Goal: Transaction & Acquisition: Book appointment/travel/reservation

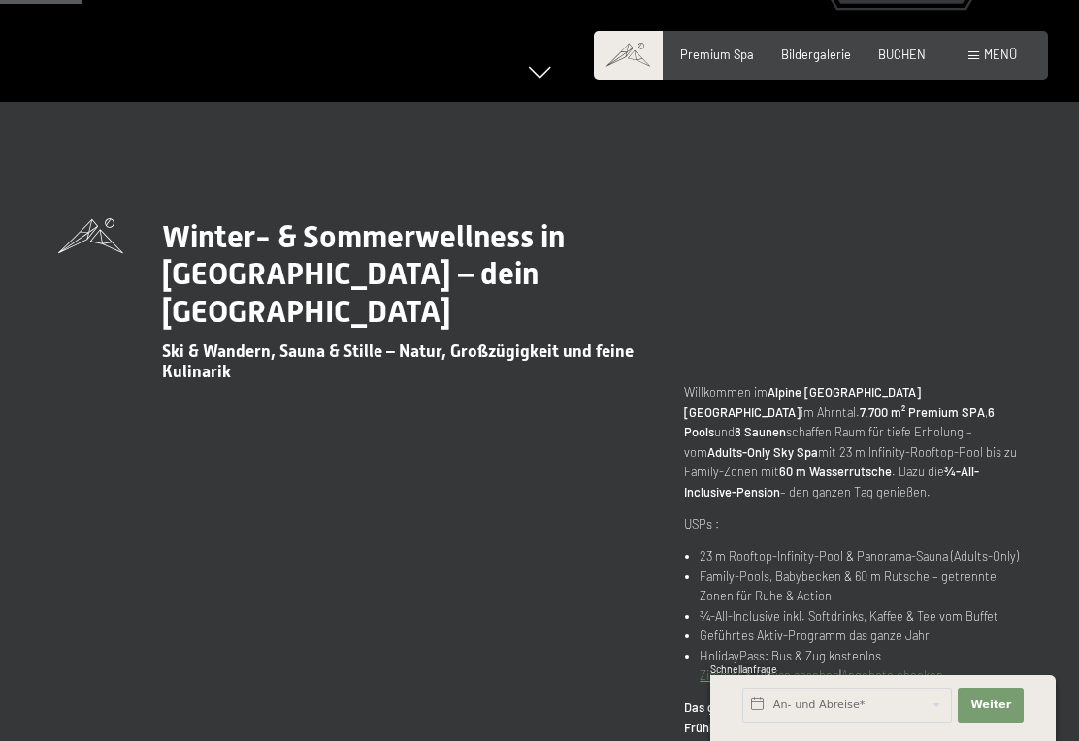
click at [911, 53] on span "BUCHEN" at bounding box center [902, 55] width 48 height 16
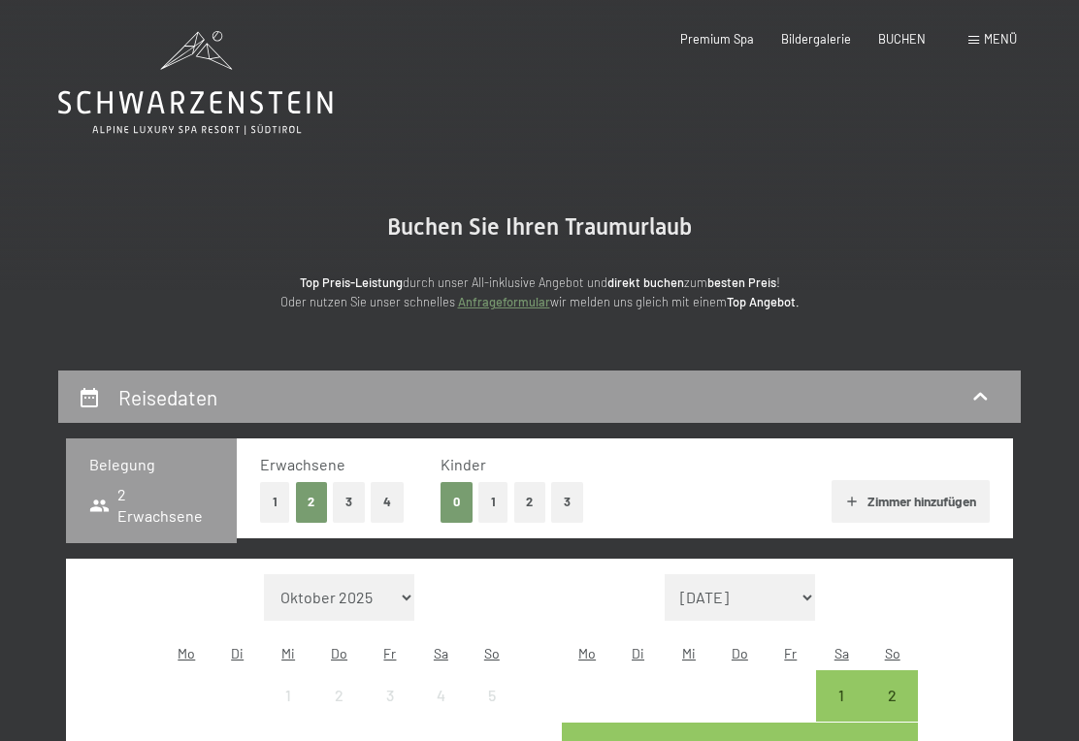
click at [491, 510] on button "1" at bounding box center [493, 502] width 30 height 40
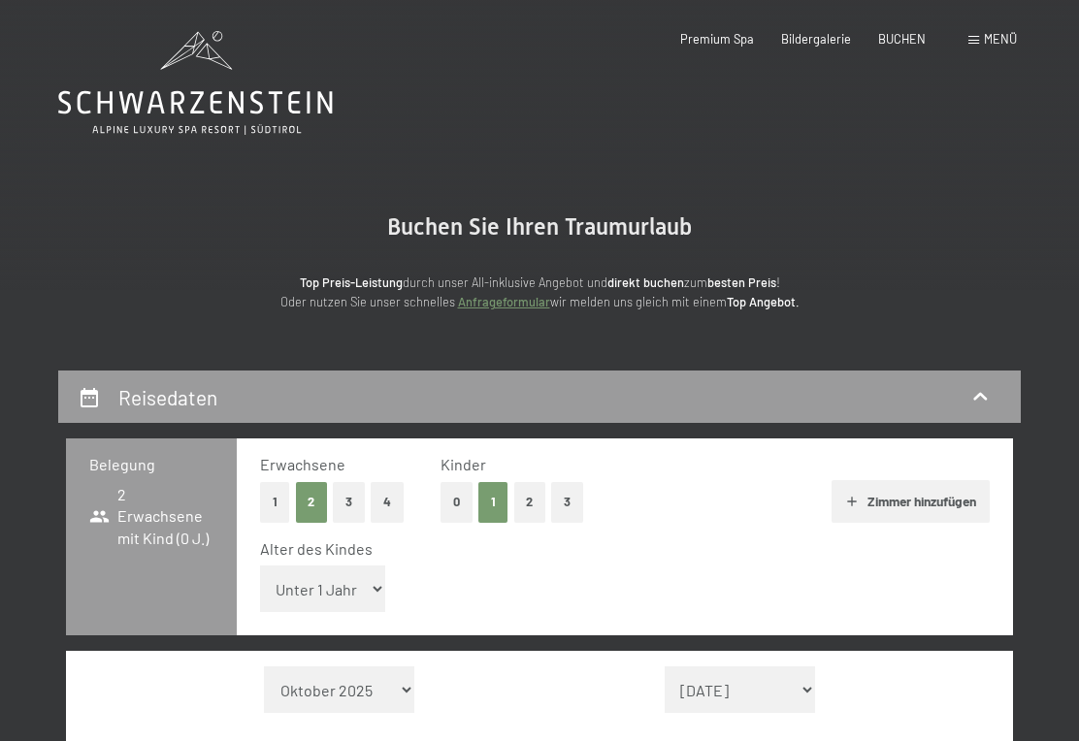
click at [309, 585] on select "Unter 1 Jahr 1 Jahr 2 Jahre 3 Jahre 4 Jahre 5 Jahre 6 Jahre 7 Jahre 8 Jahre 9 J…" at bounding box center [323, 589] width 126 height 47
select select "6"
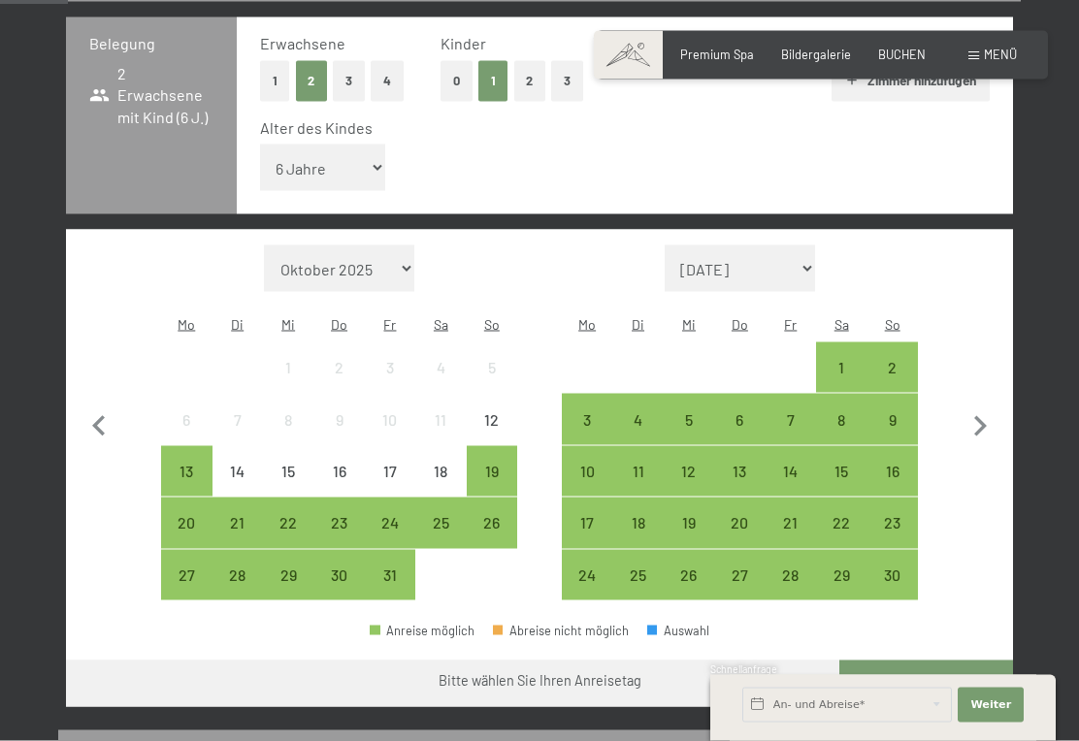
scroll to position [422, 0]
click at [342, 567] on div "30" at bounding box center [338, 590] width 47 height 47
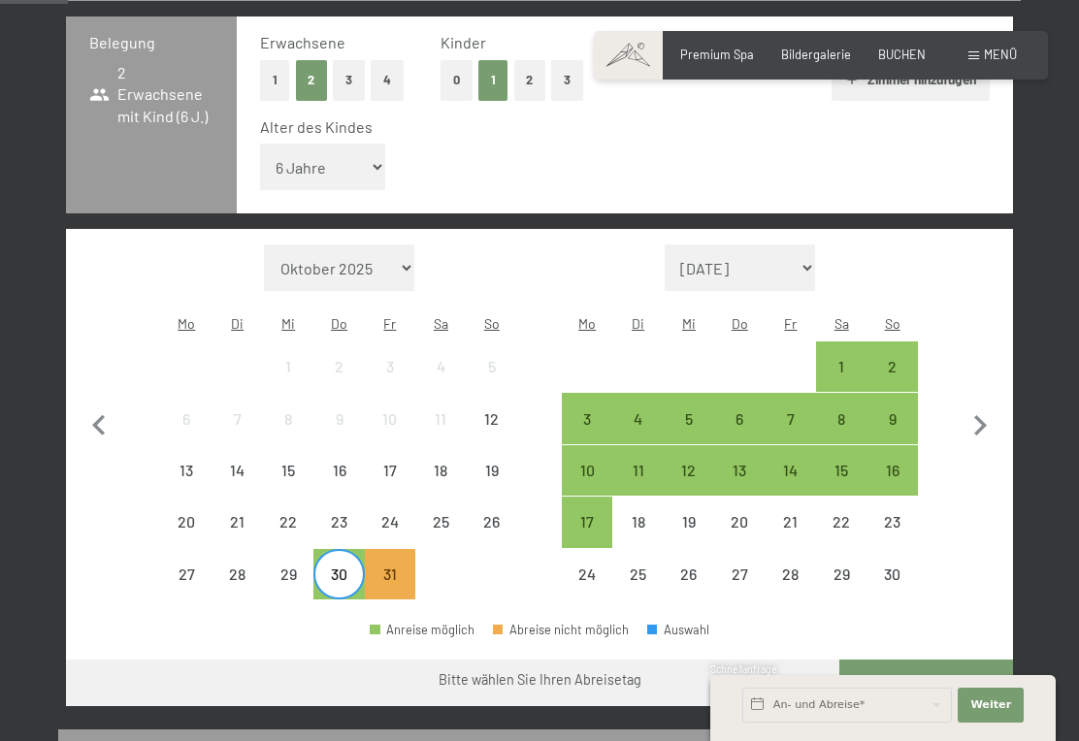
click at [333, 567] on div "30" at bounding box center [338, 590] width 47 height 47
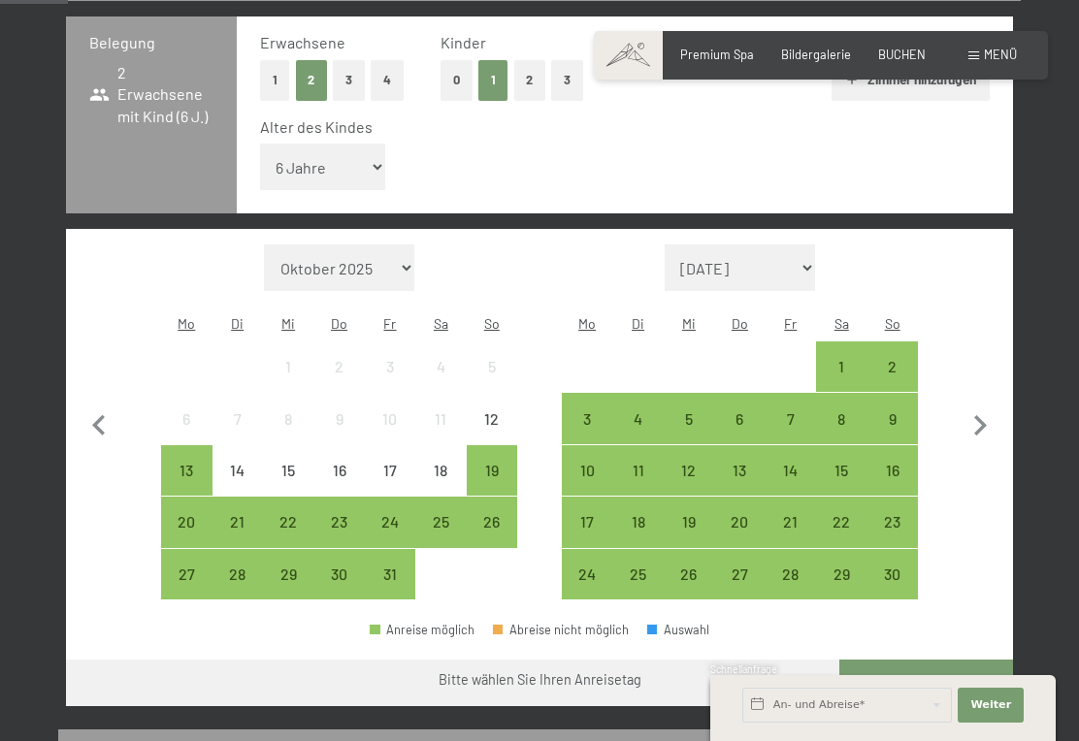
click at [283, 567] on div "29" at bounding box center [288, 590] width 47 height 47
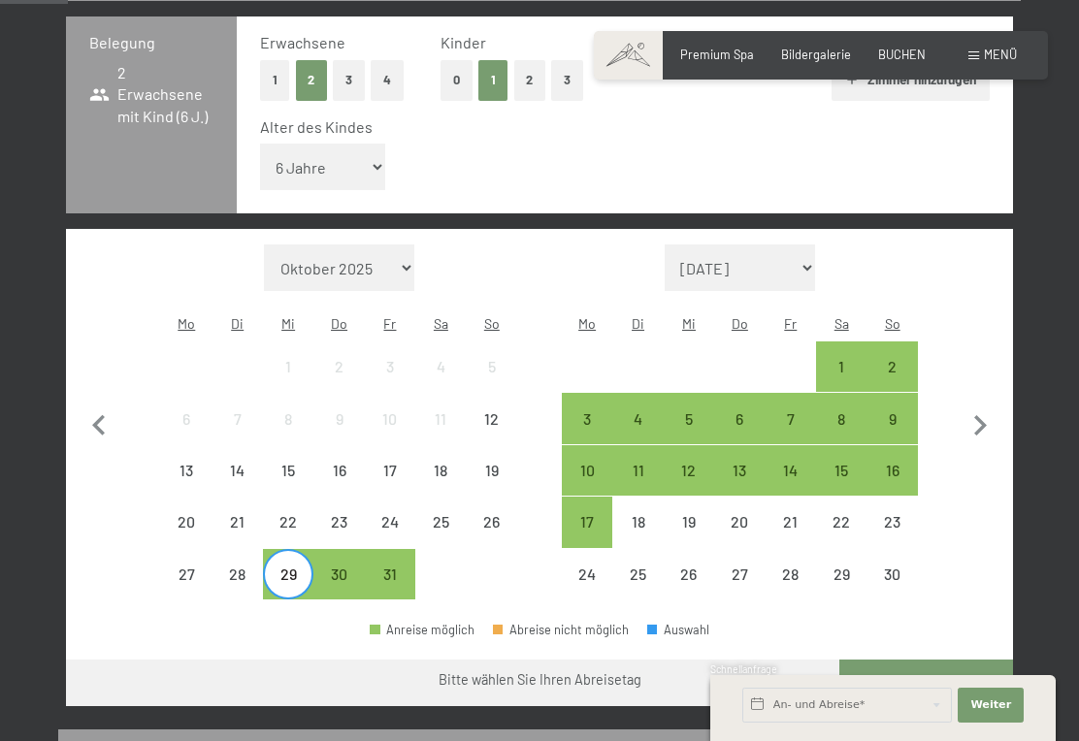
click at [294, 567] on div "29" at bounding box center [288, 590] width 47 height 47
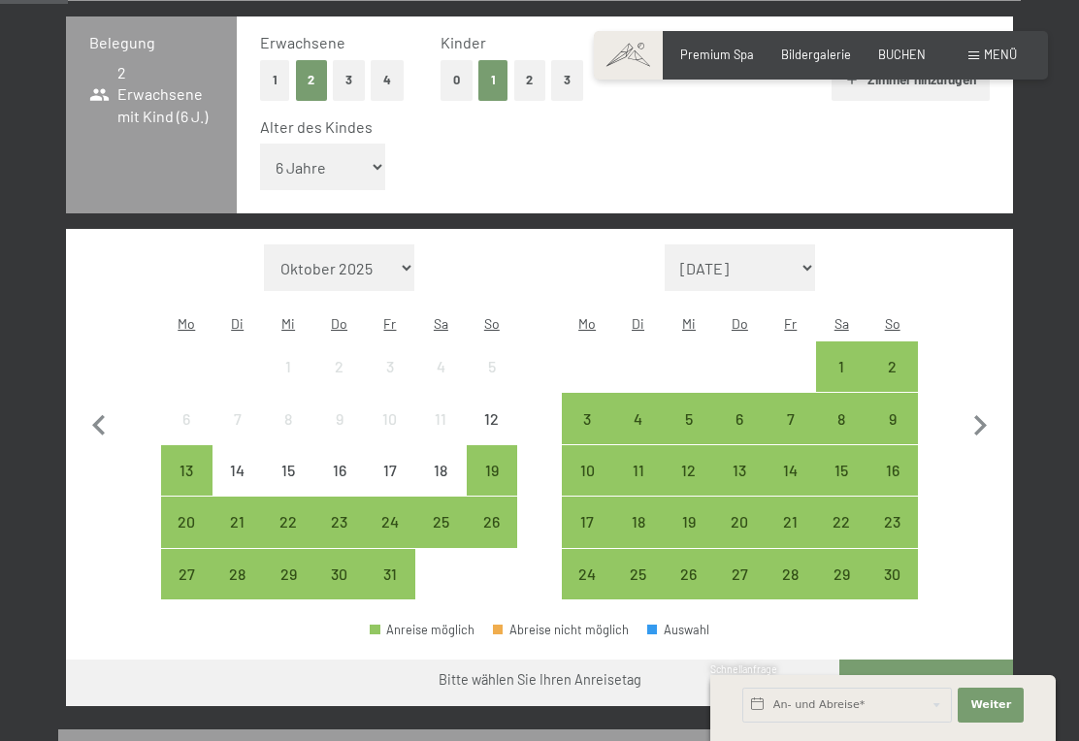
click at [233, 567] on div "28" at bounding box center [237, 590] width 47 height 47
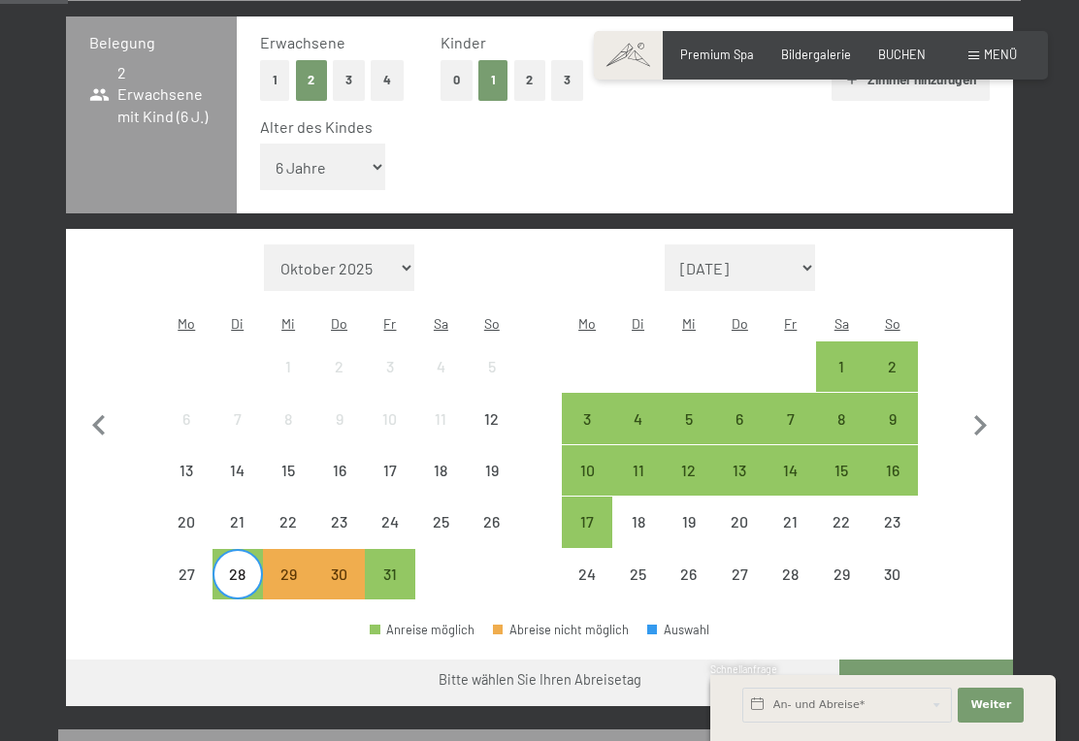
click at [236, 567] on div "28" at bounding box center [237, 590] width 47 height 47
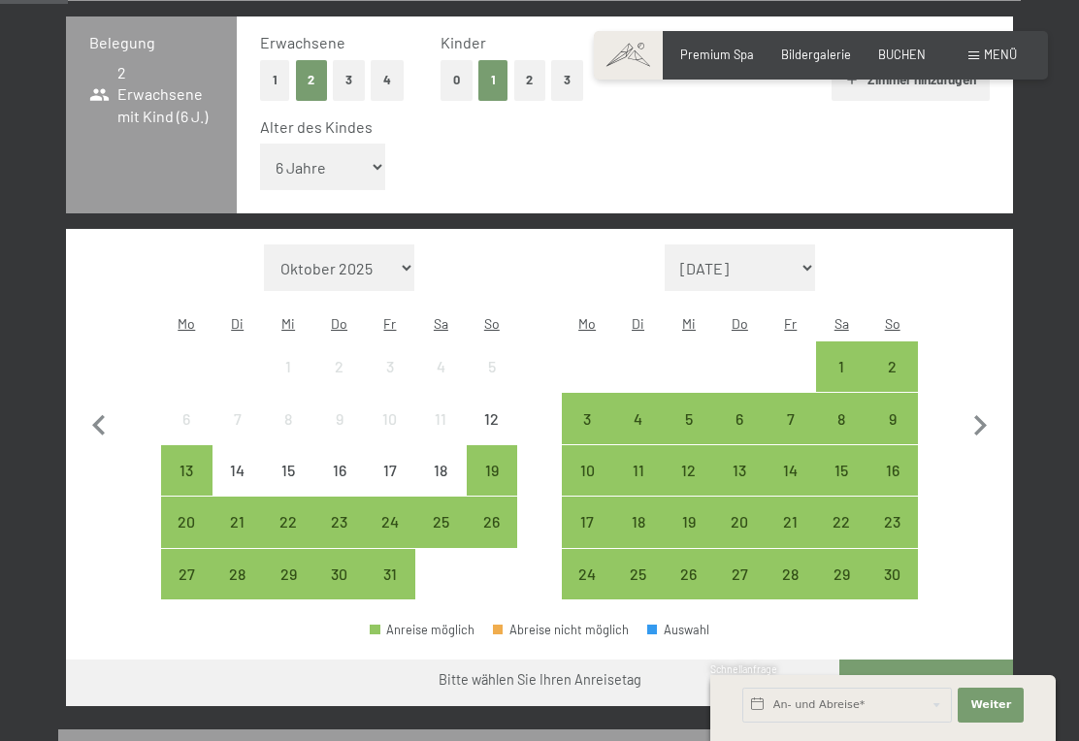
click at [179, 567] on div "27" at bounding box center [186, 590] width 47 height 47
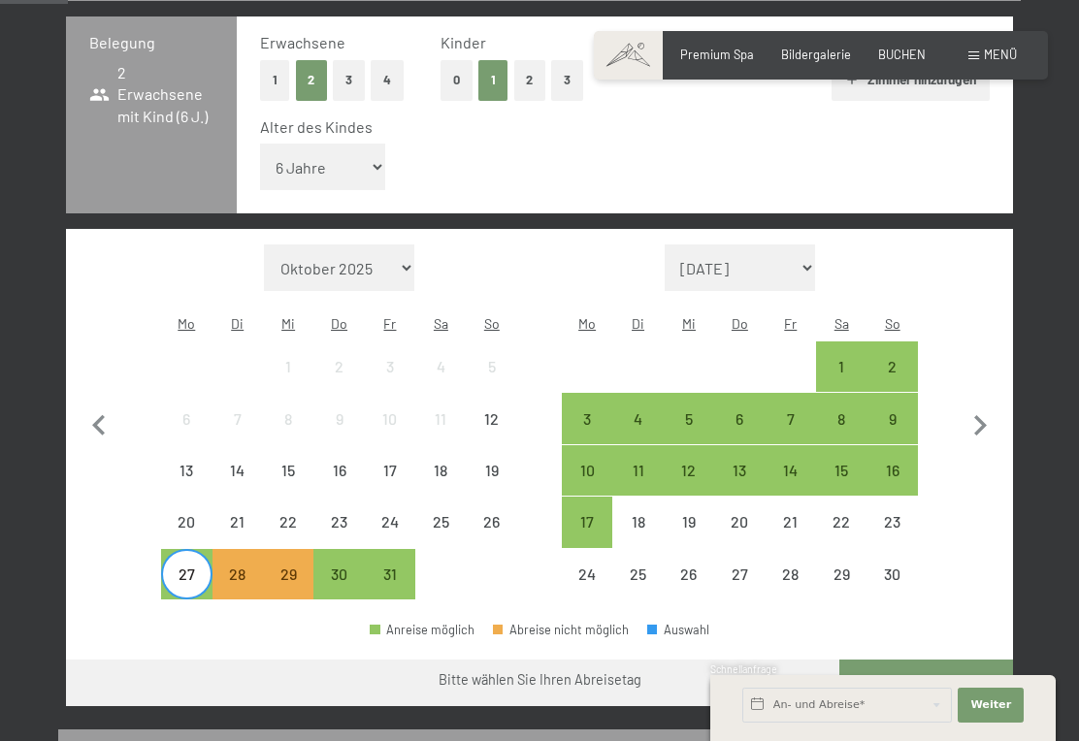
click at [186, 567] on div "27" at bounding box center [186, 590] width 47 height 47
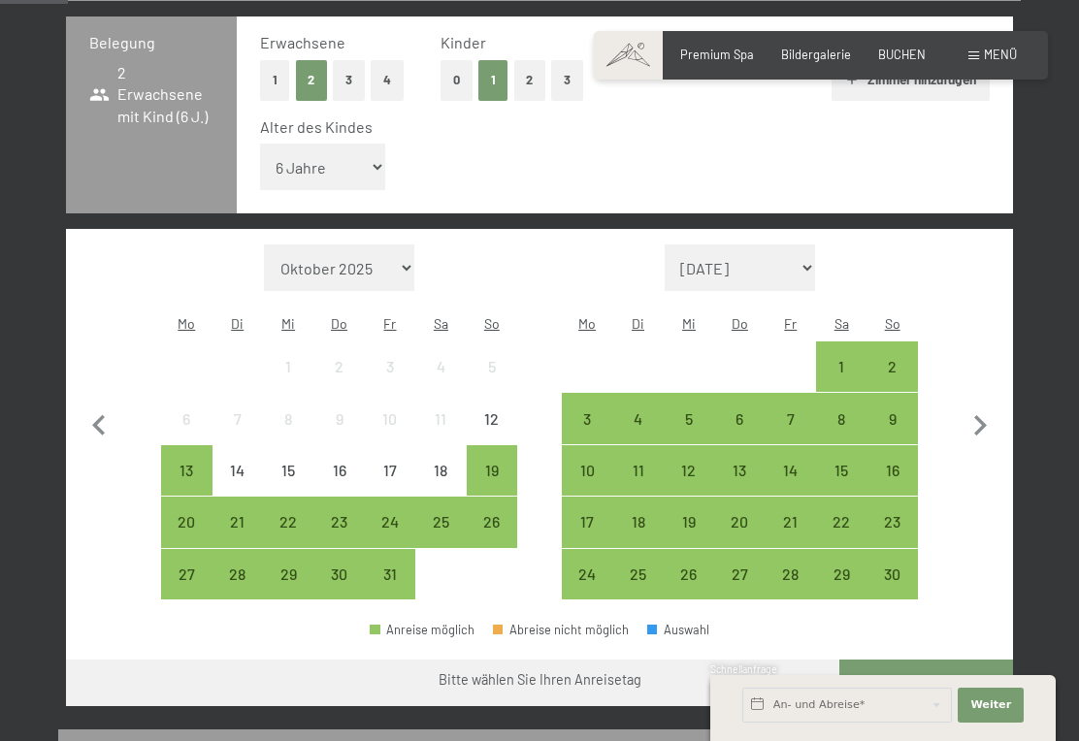
click at [447, 514] on div "25" at bounding box center [440, 537] width 47 height 47
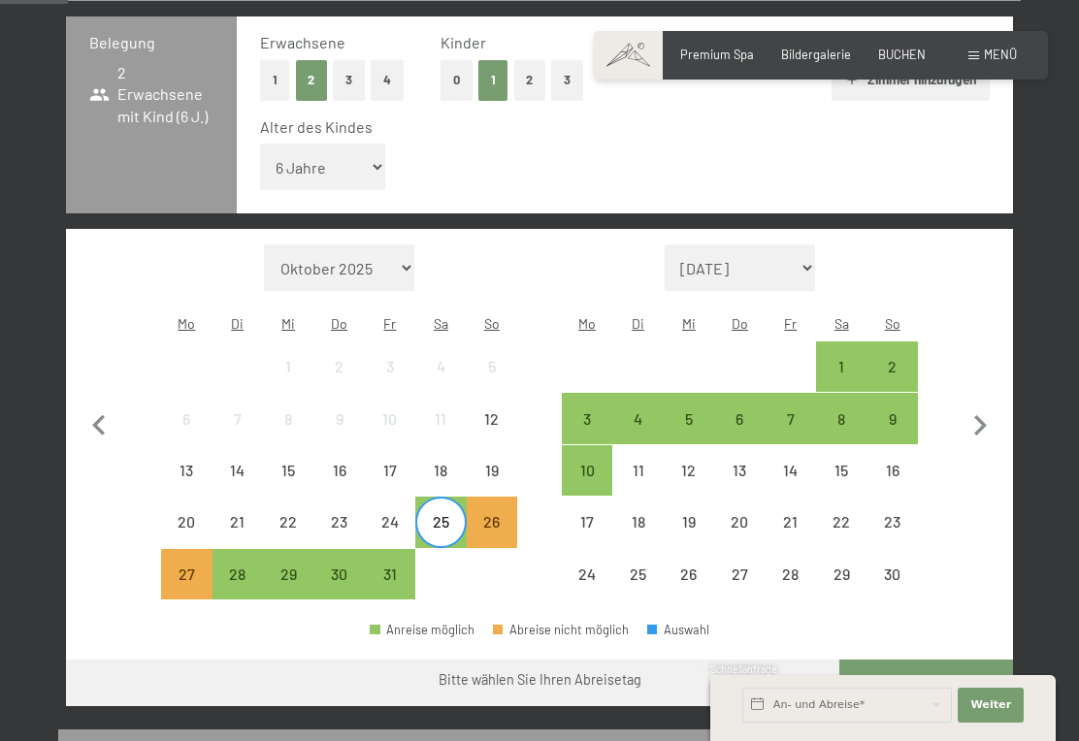
click at [439, 514] on div "25" at bounding box center [440, 537] width 47 height 47
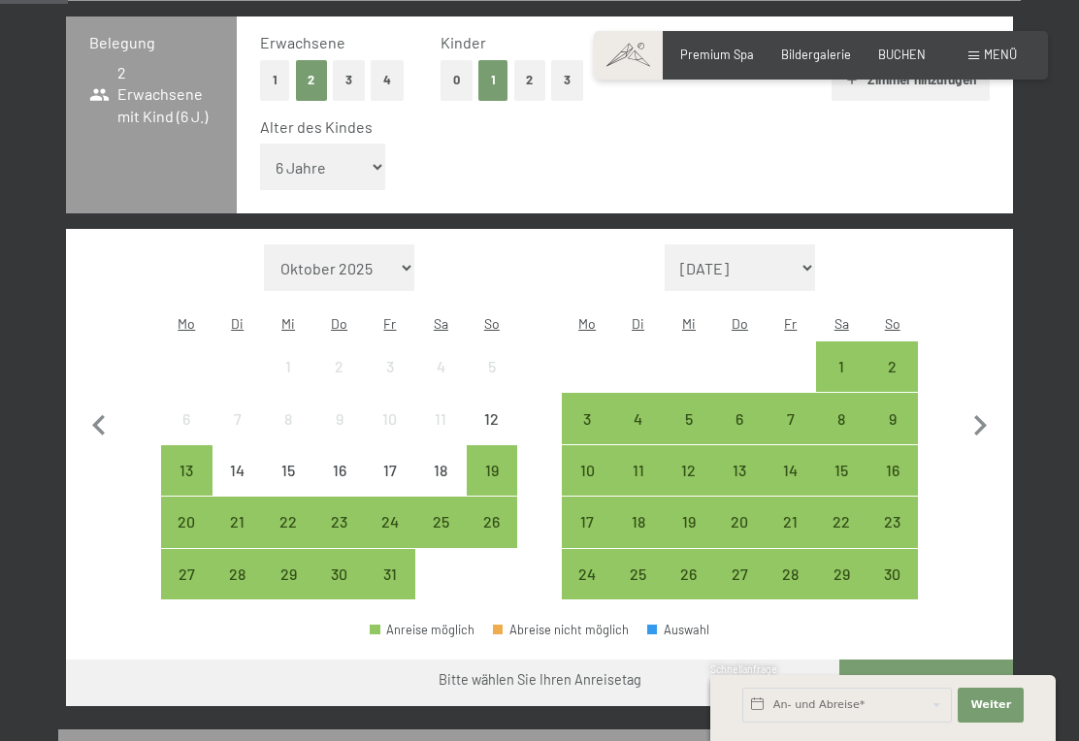
click at [493, 514] on div "26" at bounding box center [492, 537] width 47 height 47
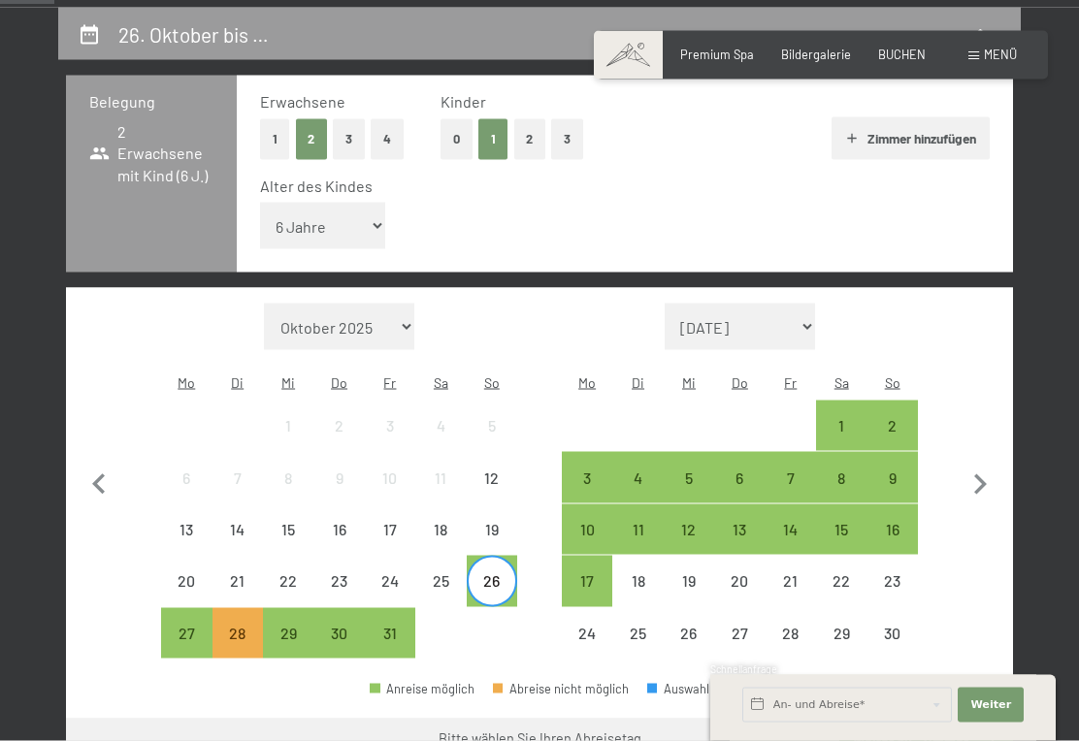
scroll to position [368, 0]
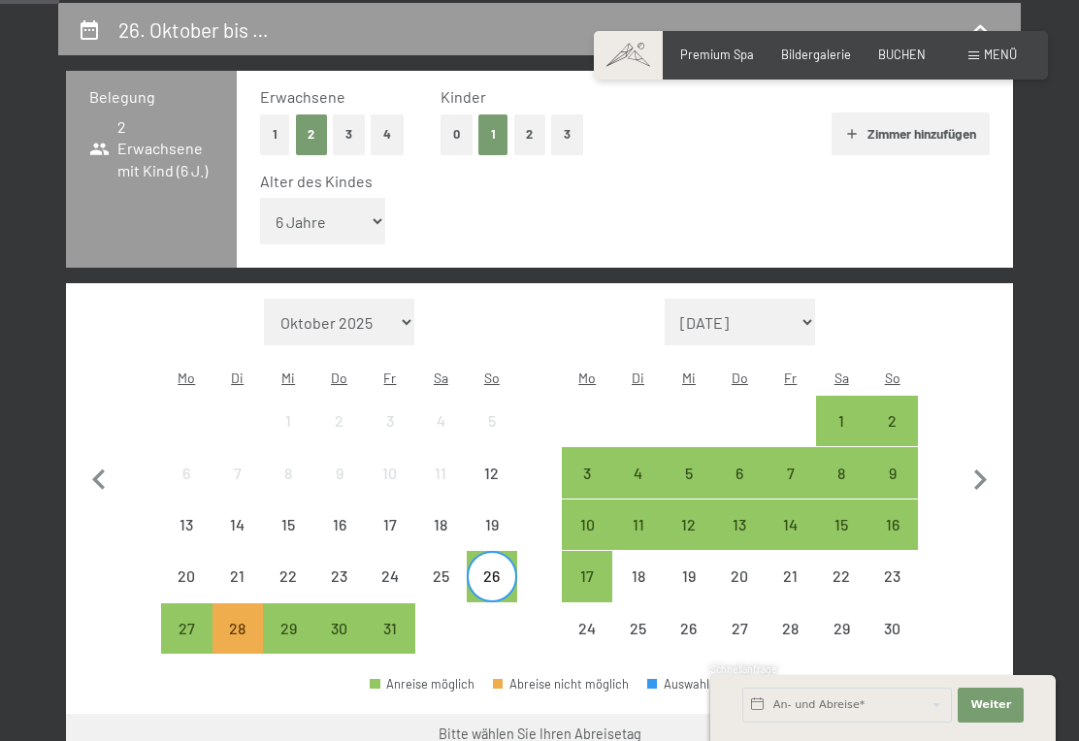
click at [483, 569] on div "26" at bounding box center [492, 592] width 47 height 47
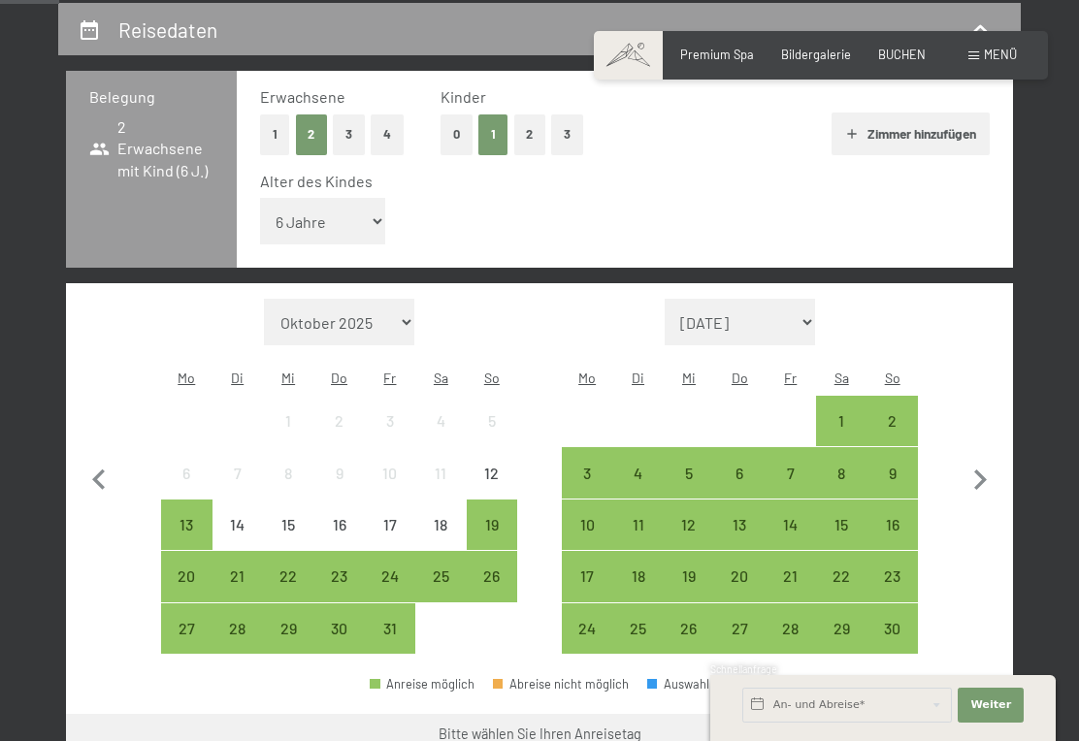
click at [891, 413] on div "2" at bounding box center [891, 436] width 47 height 47
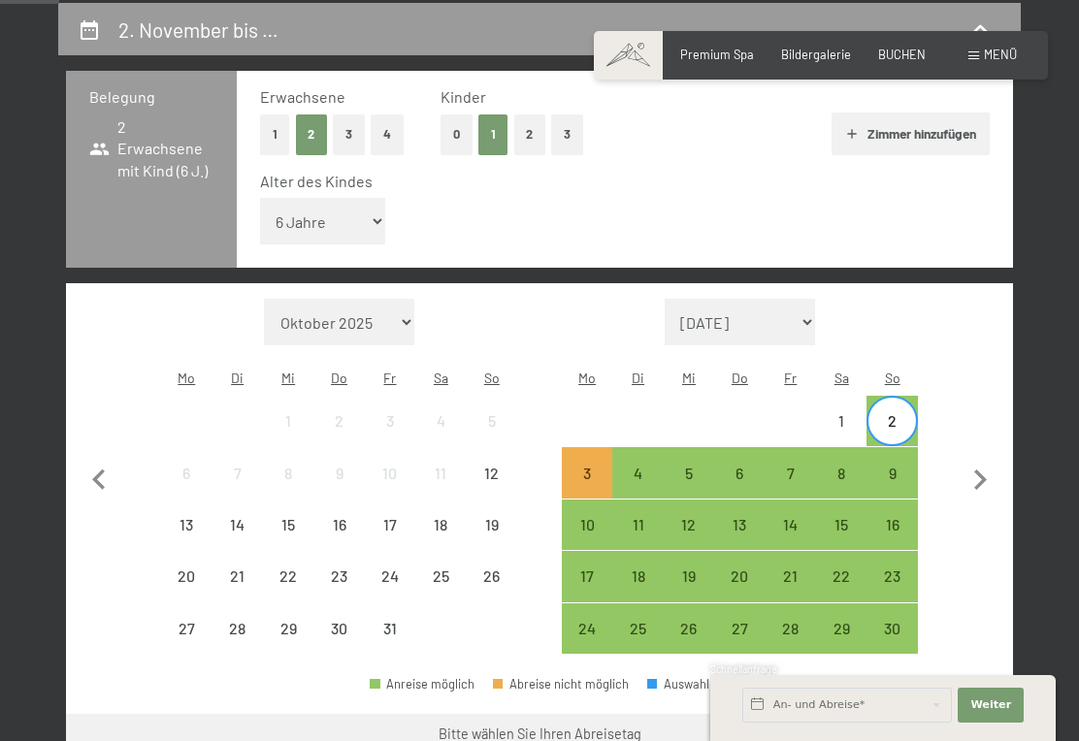
click at [900, 413] on div "2" at bounding box center [891, 436] width 47 height 47
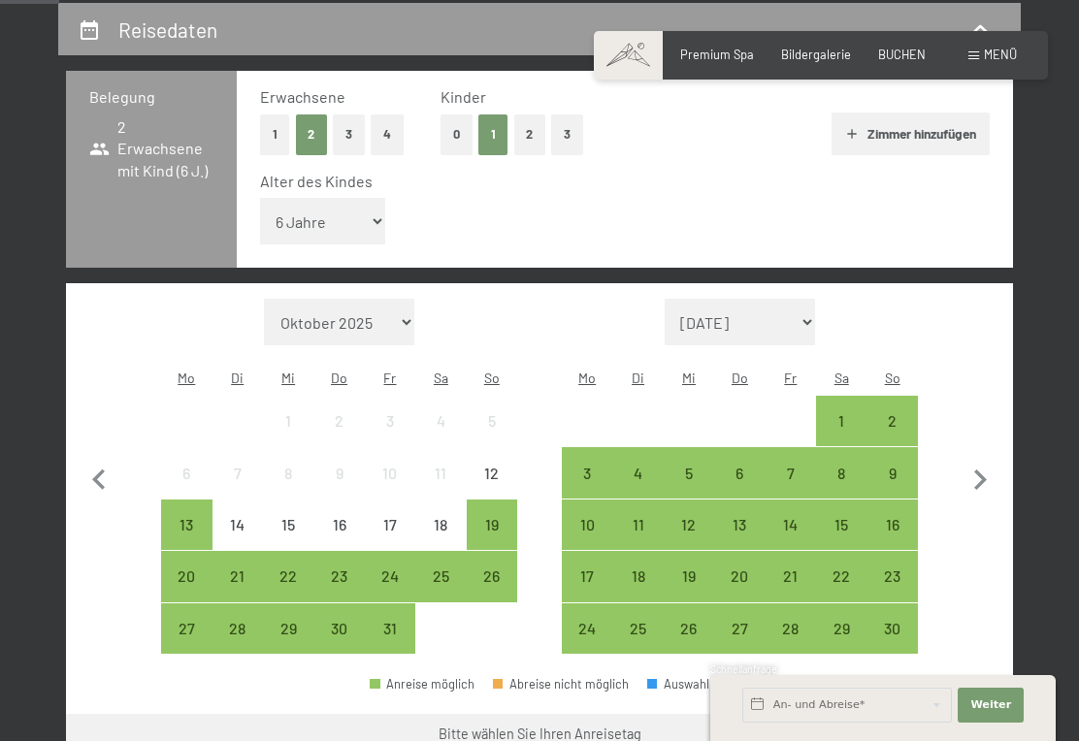
click at [837, 413] on div "1" at bounding box center [841, 436] width 47 height 47
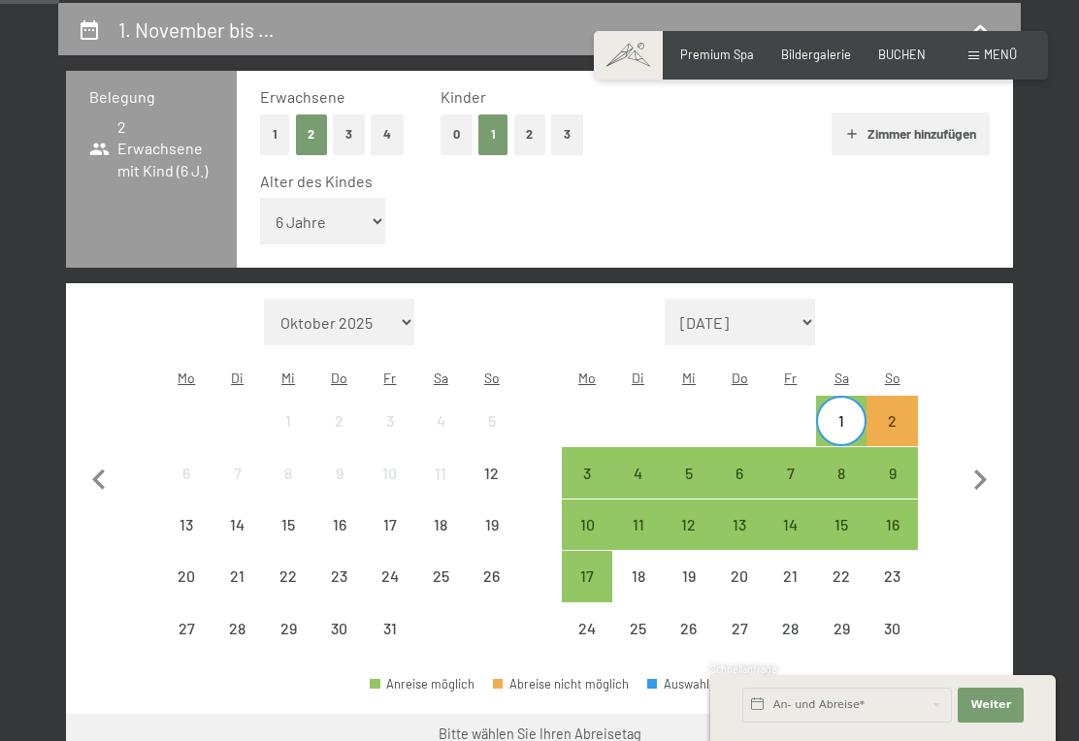
click at [843, 413] on div "1" at bounding box center [841, 436] width 47 height 47
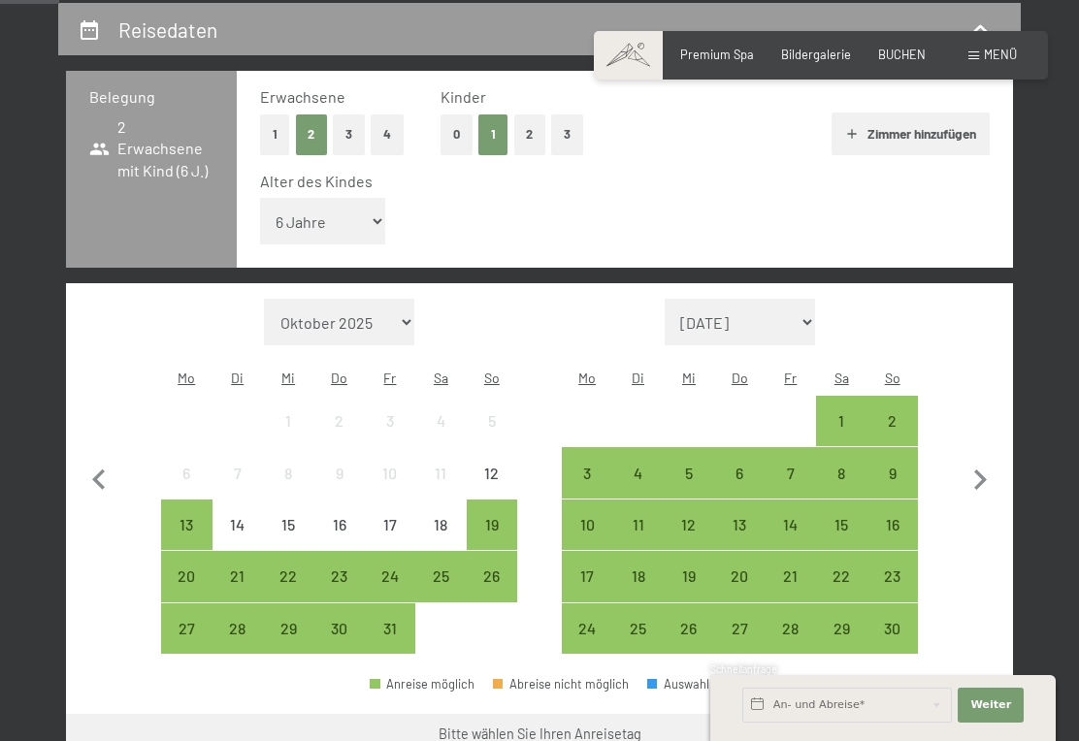
click at [843, 466] on div "8" at bounding box center [841, 489] width 47 height 47
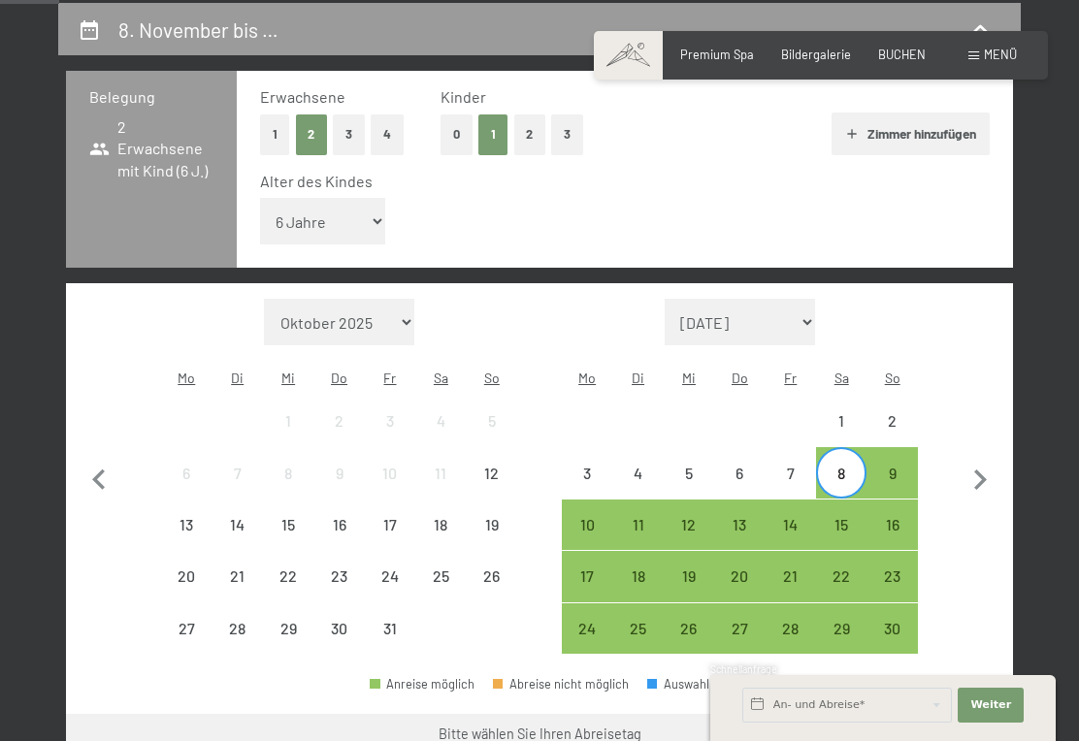
click at [841, 466] on div "8" at bounding box center [841, 489] width 47 height 47
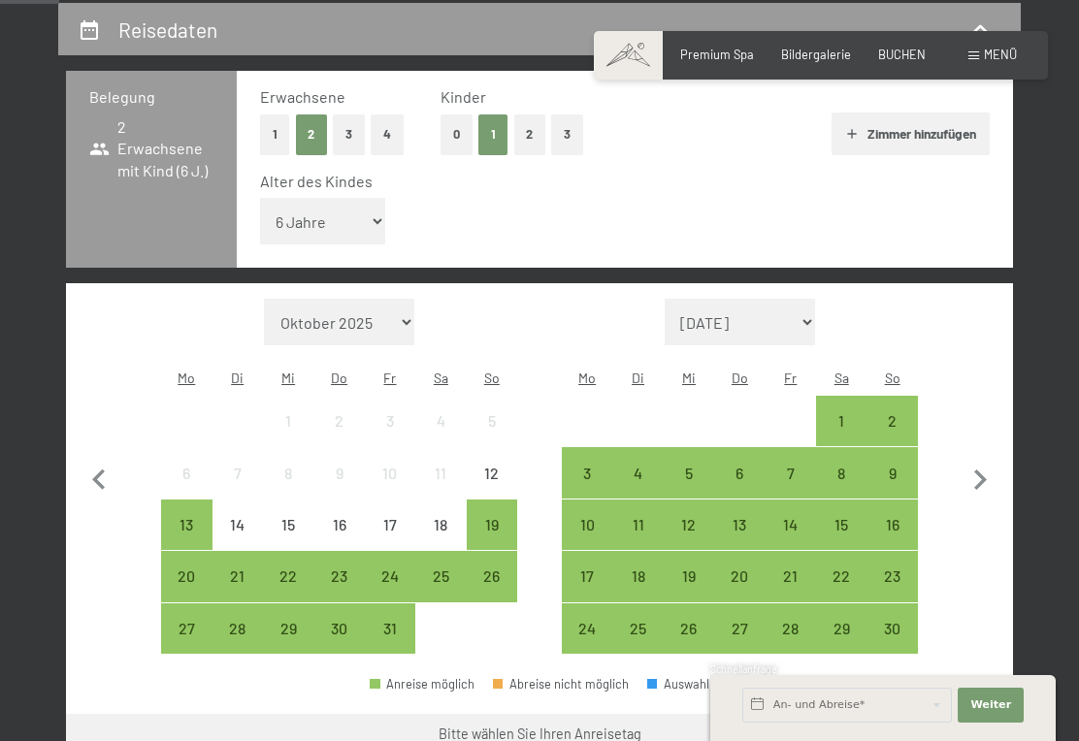
click at [834, 517] on div "15" at bounding box center [841, 540] width 47 height 47
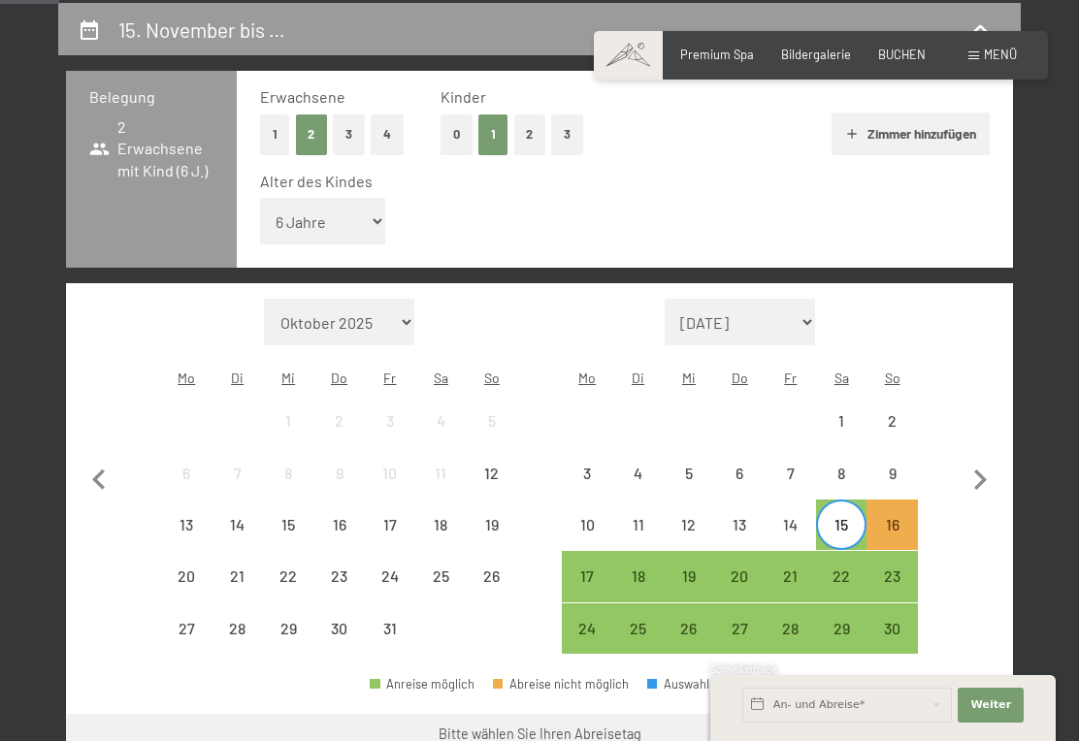
click at [844, 517] on div "15" at bounding box center [841, 540] width 47 height 47
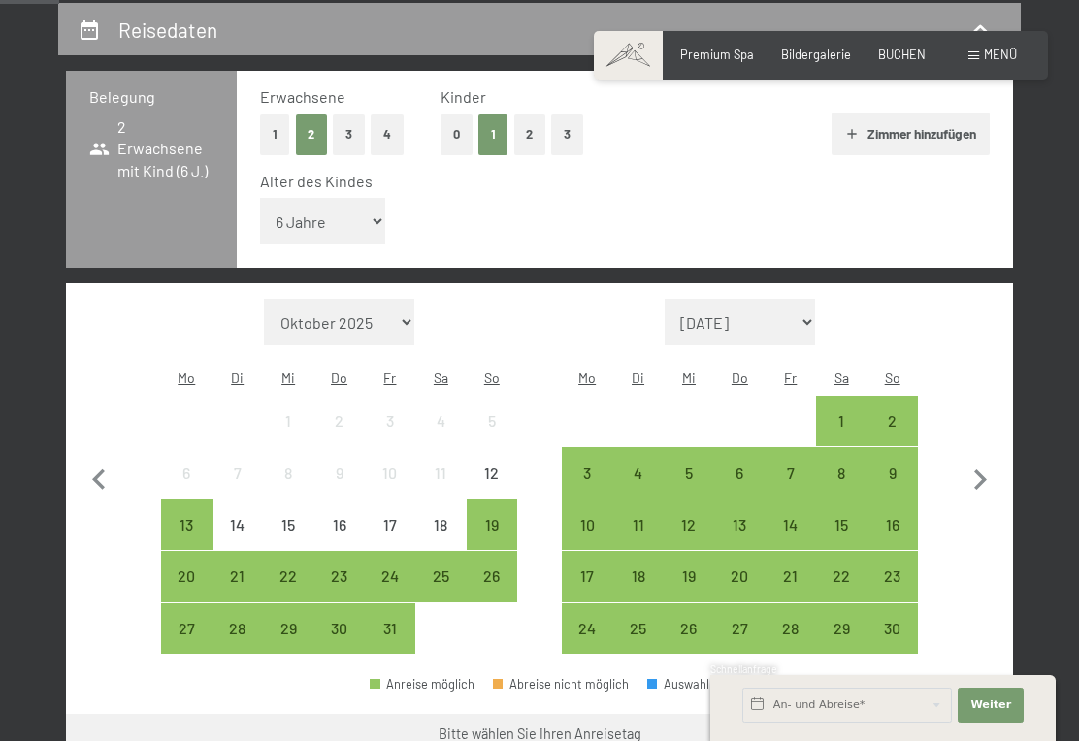
click at [840, 569] on div "22" at bounding box center [841, 592] width 47 height 47
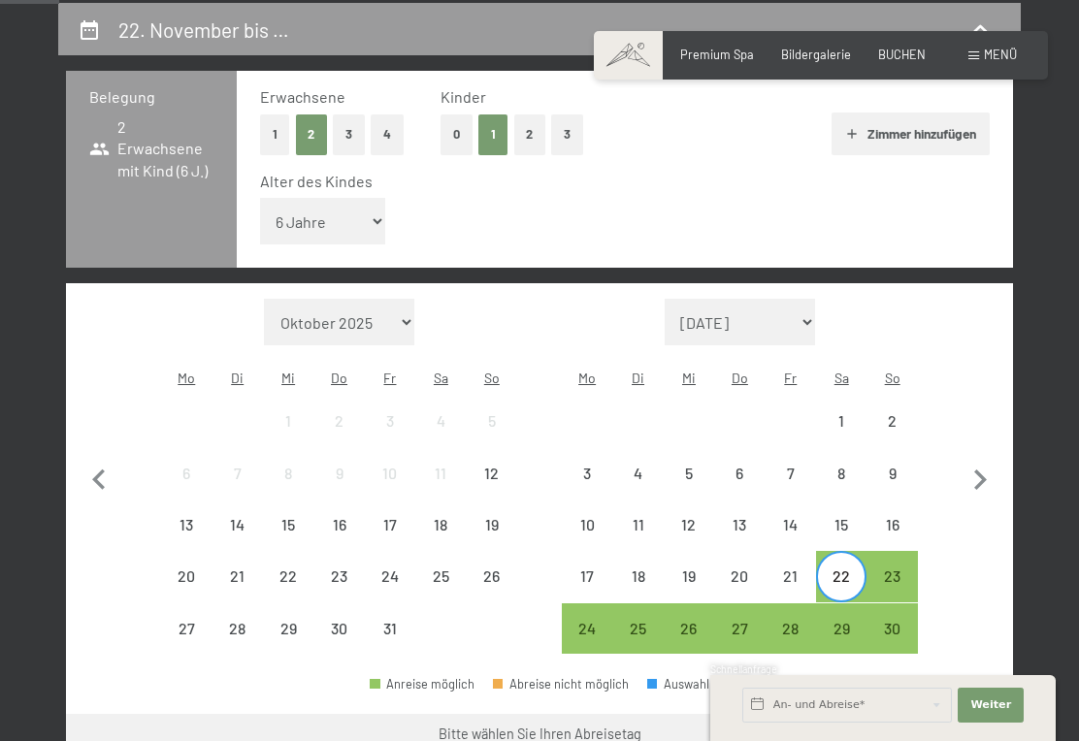
click at [841, 569] on div "22" at bounding box center [841, 592] width 47 height 47
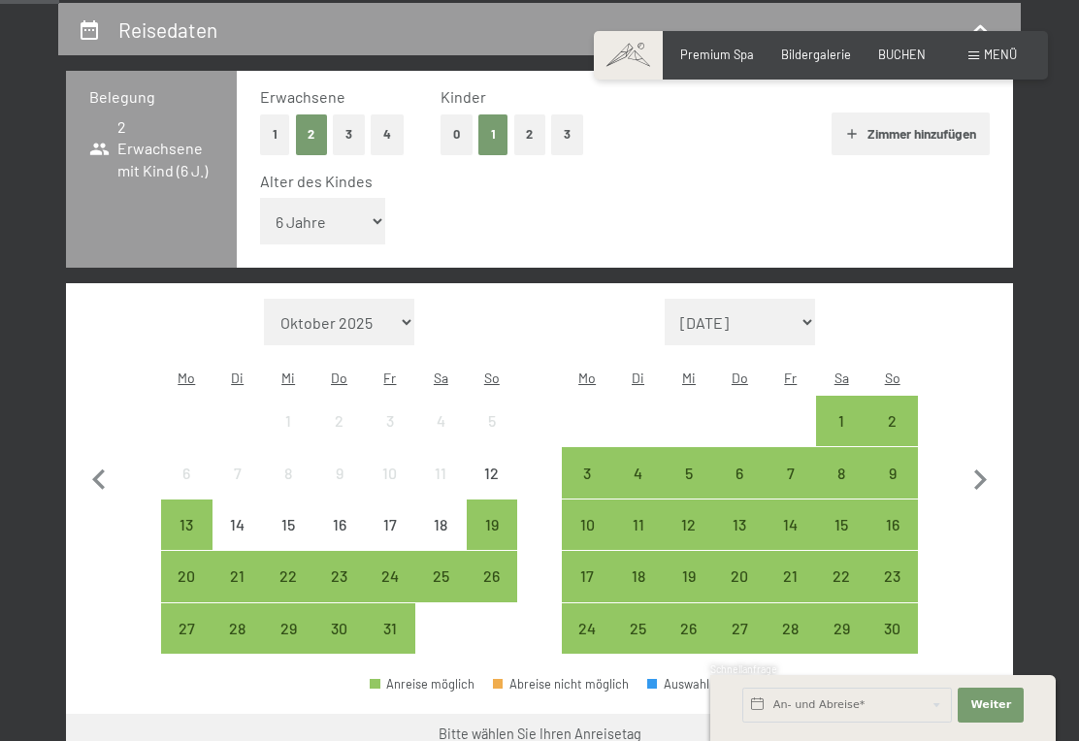
click at [493, 569] on div "26" at bounding box center [492, 592] width 47 height 47
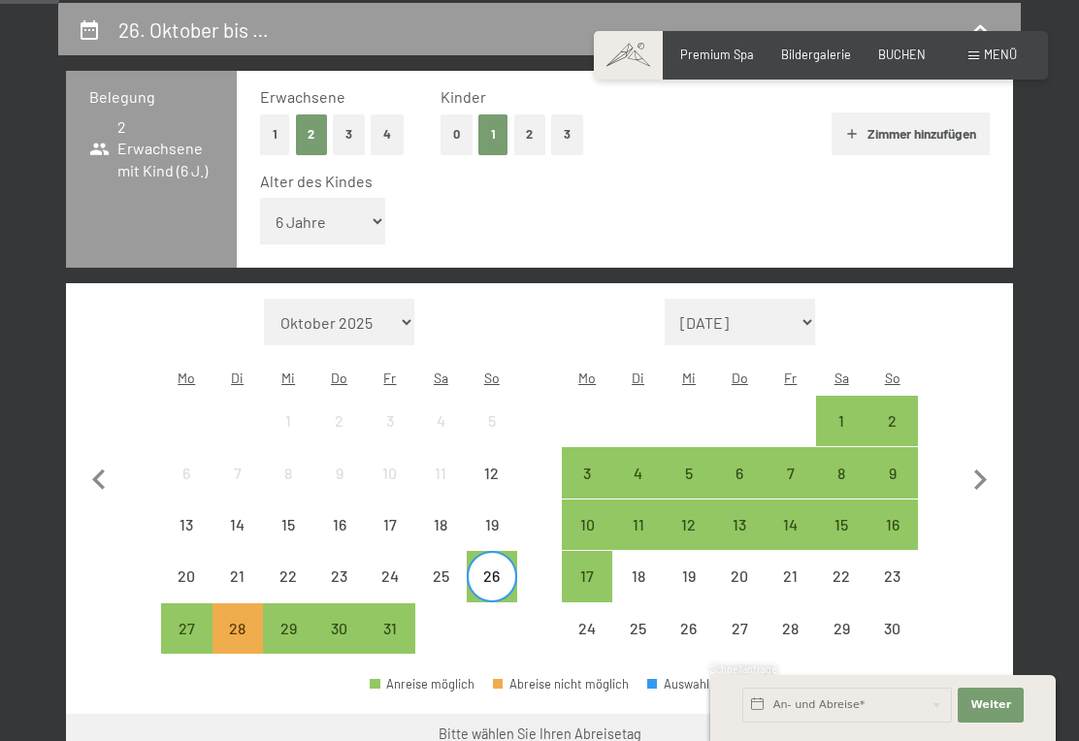
click at [187, 621] on div "27" at bounding box center [186, 644] width 47 height 47
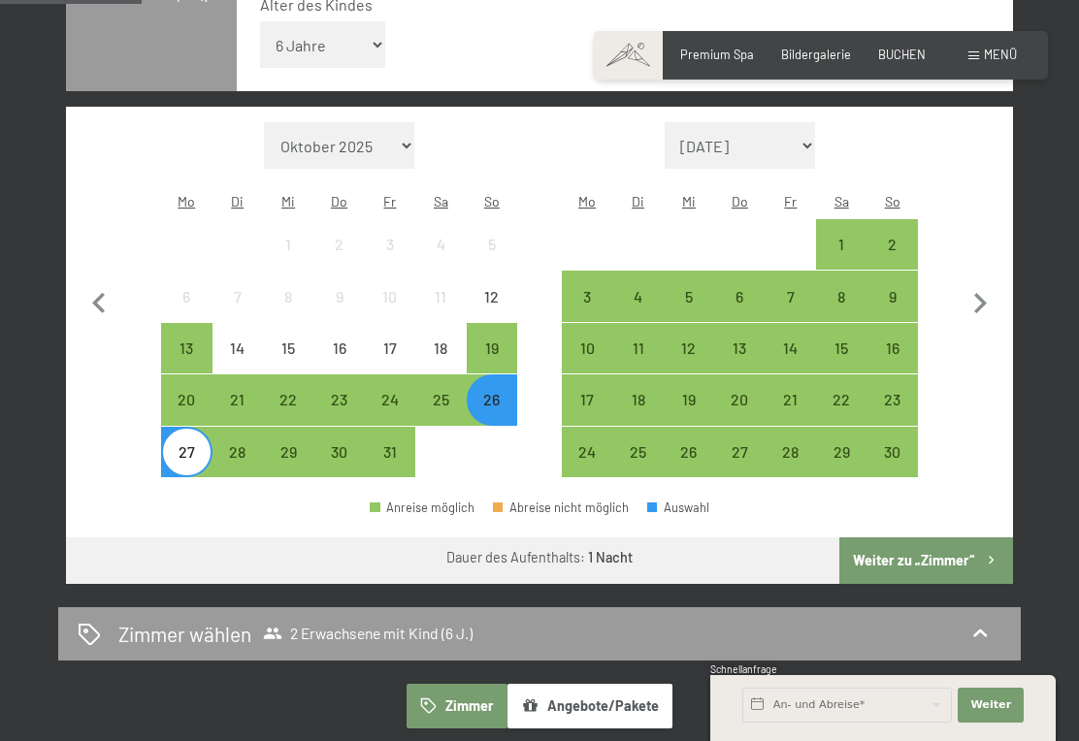
scroll to position [546, 0]
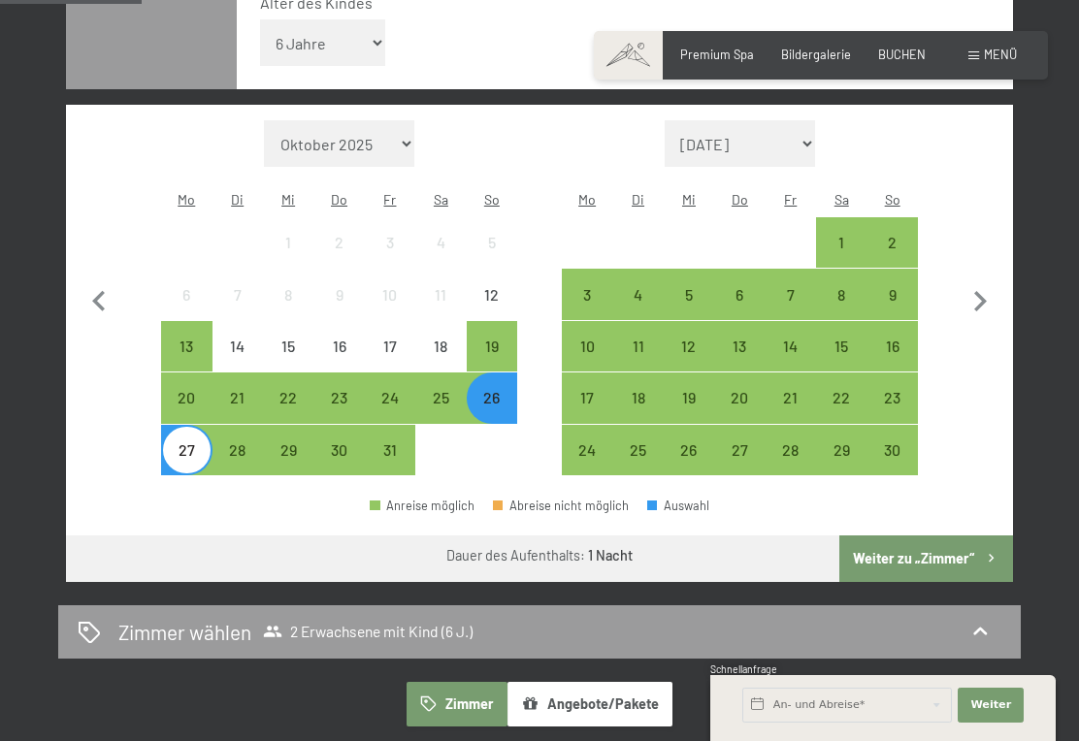
click at [956, 536] on button "Weiter zu „Zimmer“" at bounding box center [926, 559] width 174 height 47
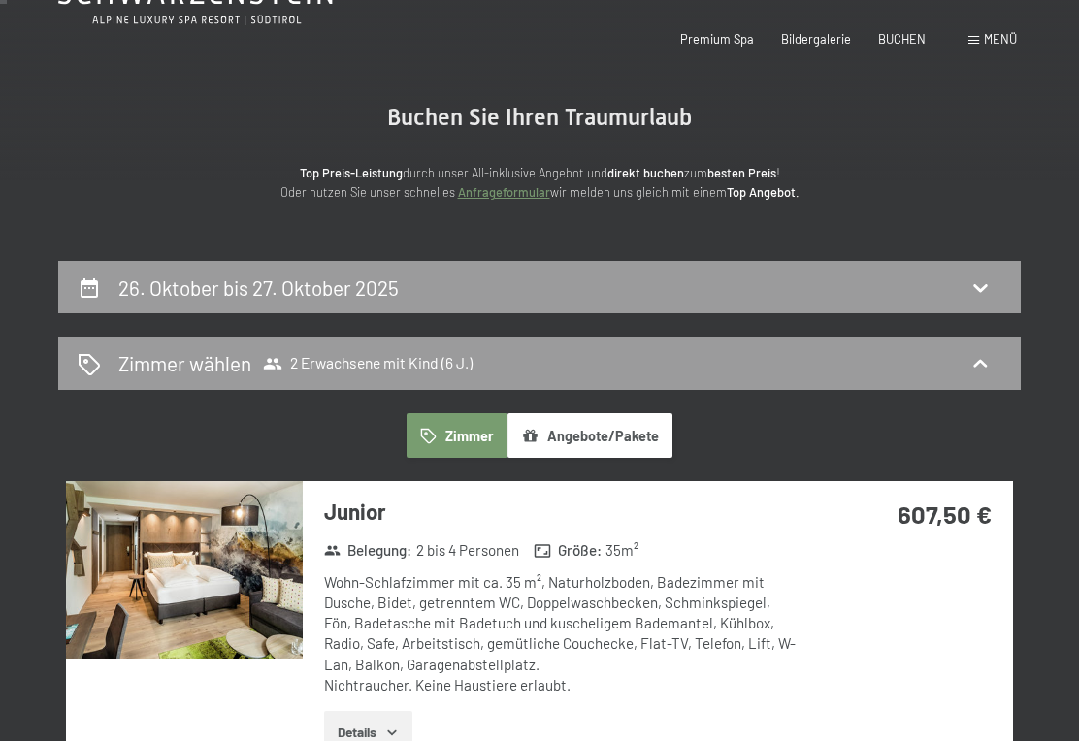
scroll to position [0, 0]
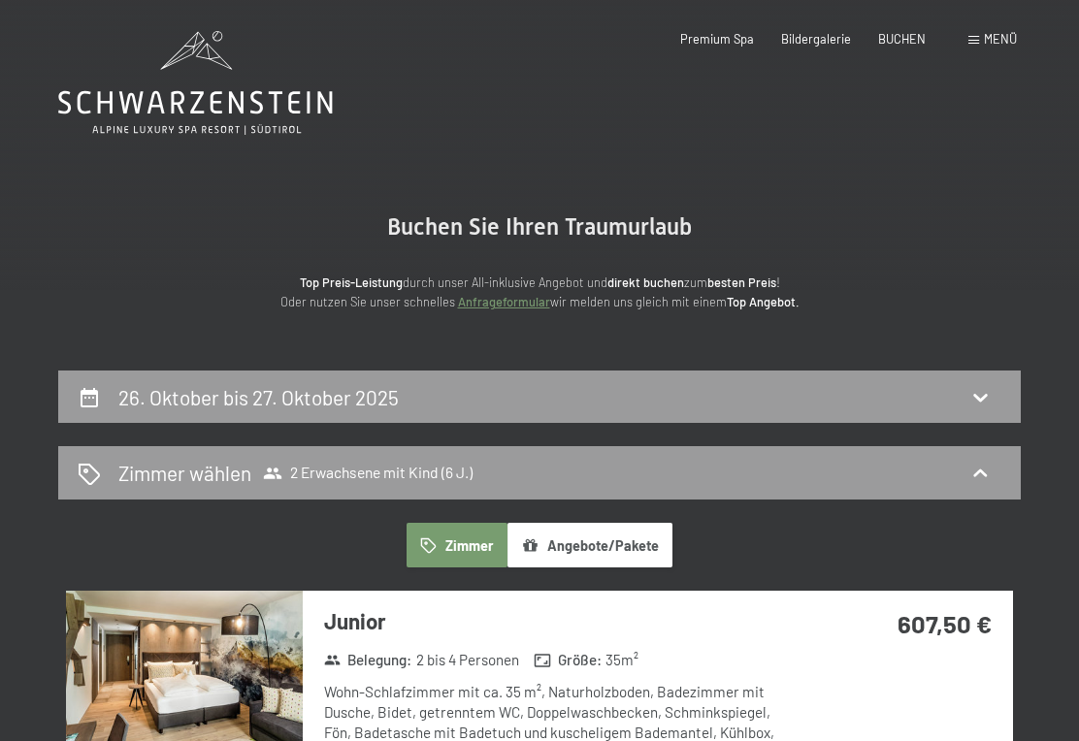
click at [492, 399] on div "26. Oktober bis 27. Oktober 2025" at bounding box center [540, 397] width 924 height 28
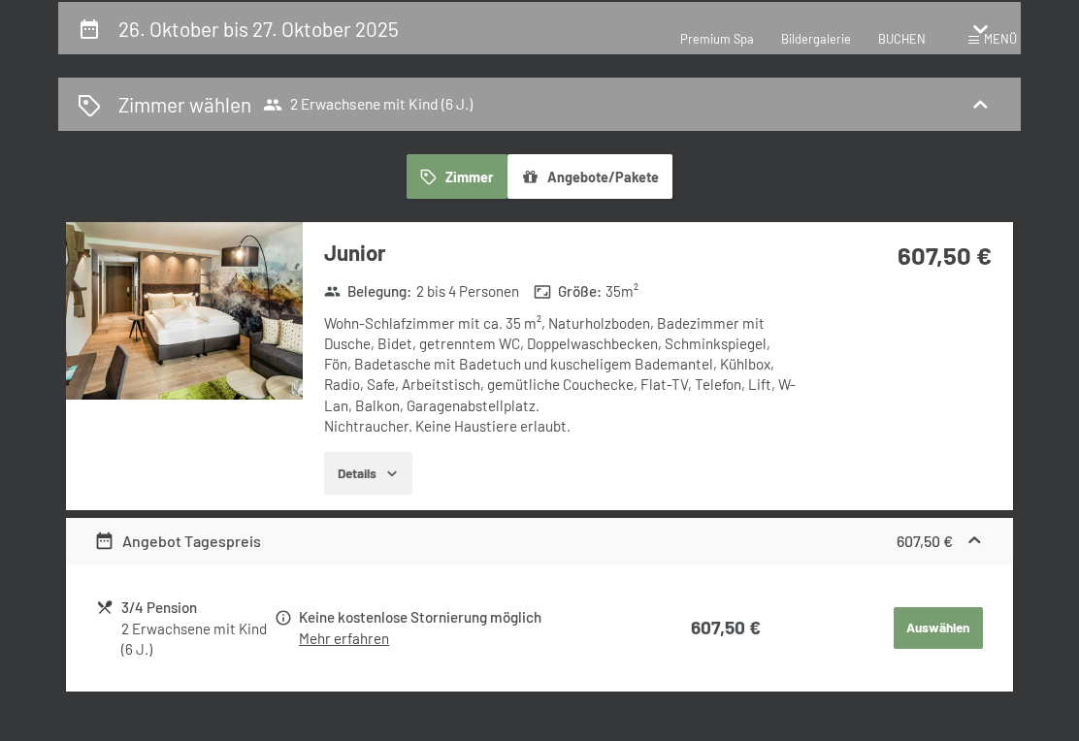
select select "6"
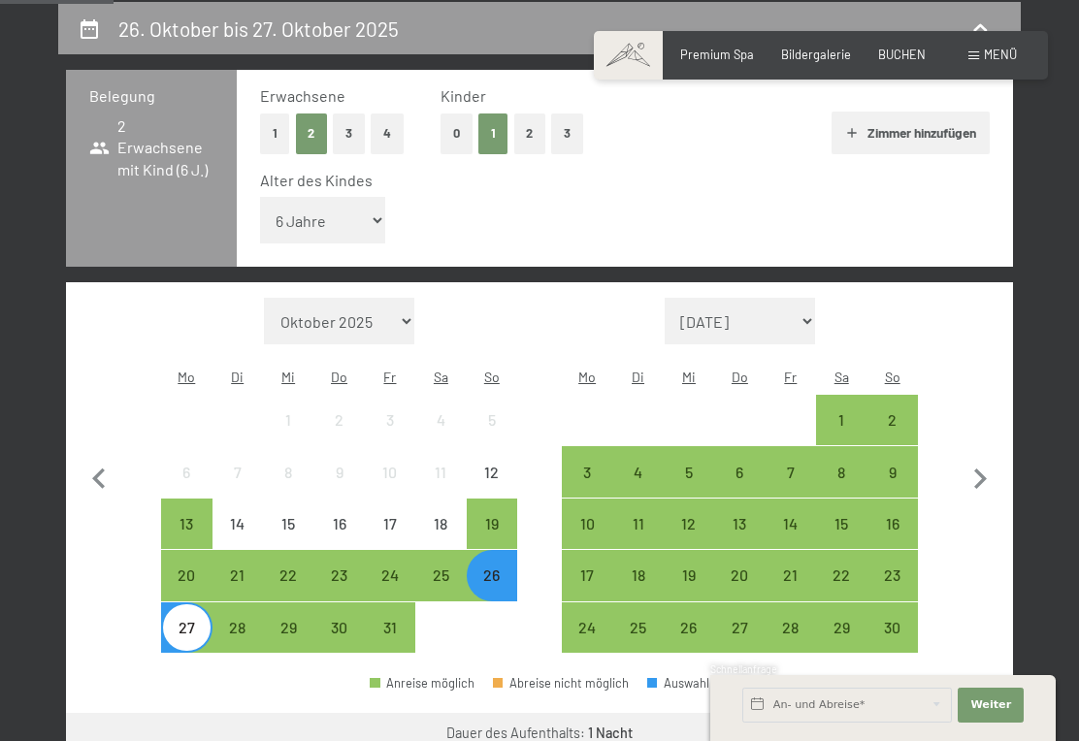
click at [845, 568] on div "22" at bounding box center [841, 591] width 47 height 47
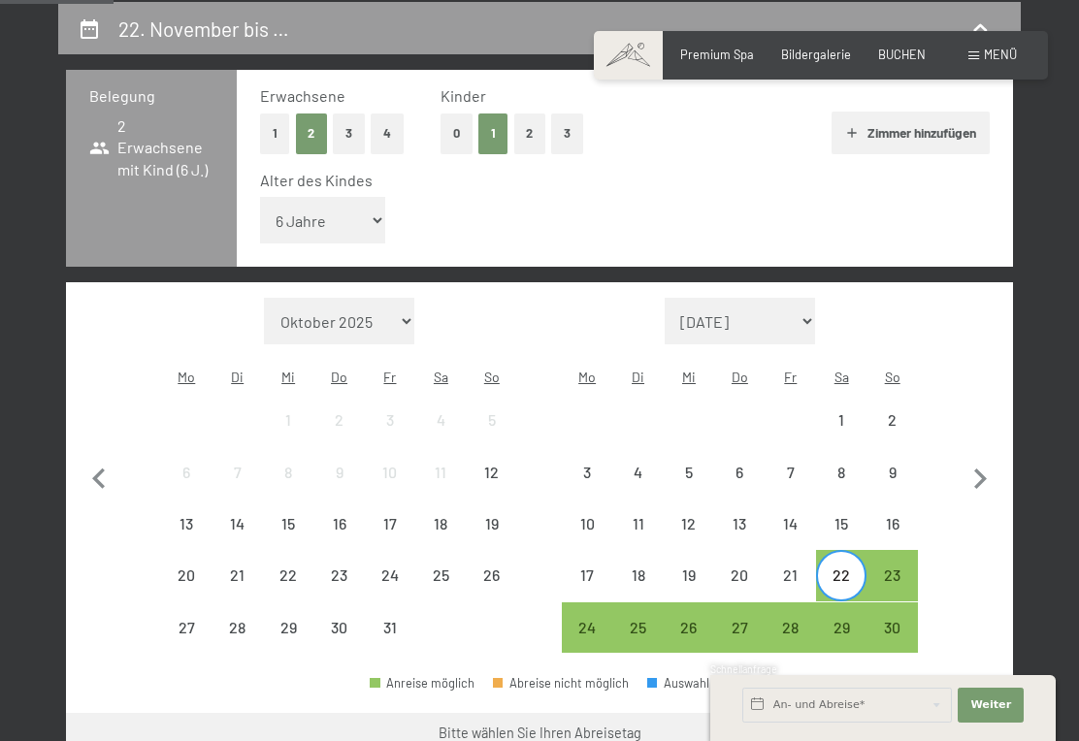
click at [901, 568] on div "23" at bounding box center [891, 591] width 47 height 47
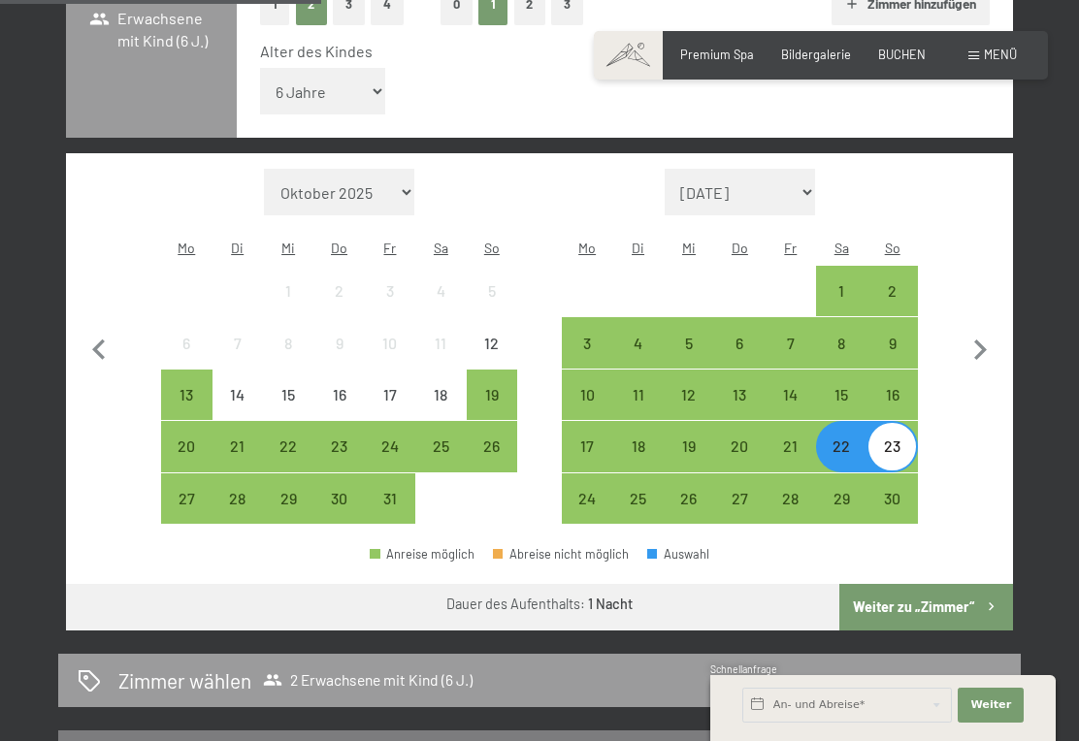
click at [953, 584] on button "Weiter zu „Zimmer“" at bounding box center [926, 607] width 174 height 47
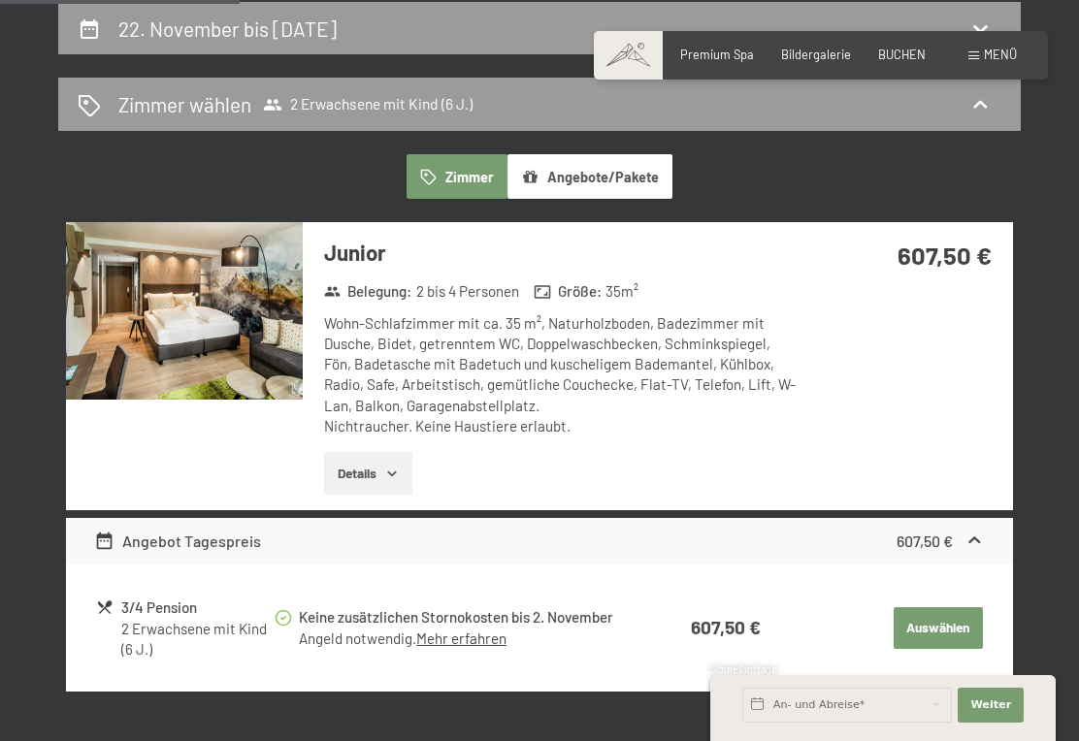
click at [473, 640] on link "Mehr erfahren" at bounding box center [461, 638] width 90 height 17
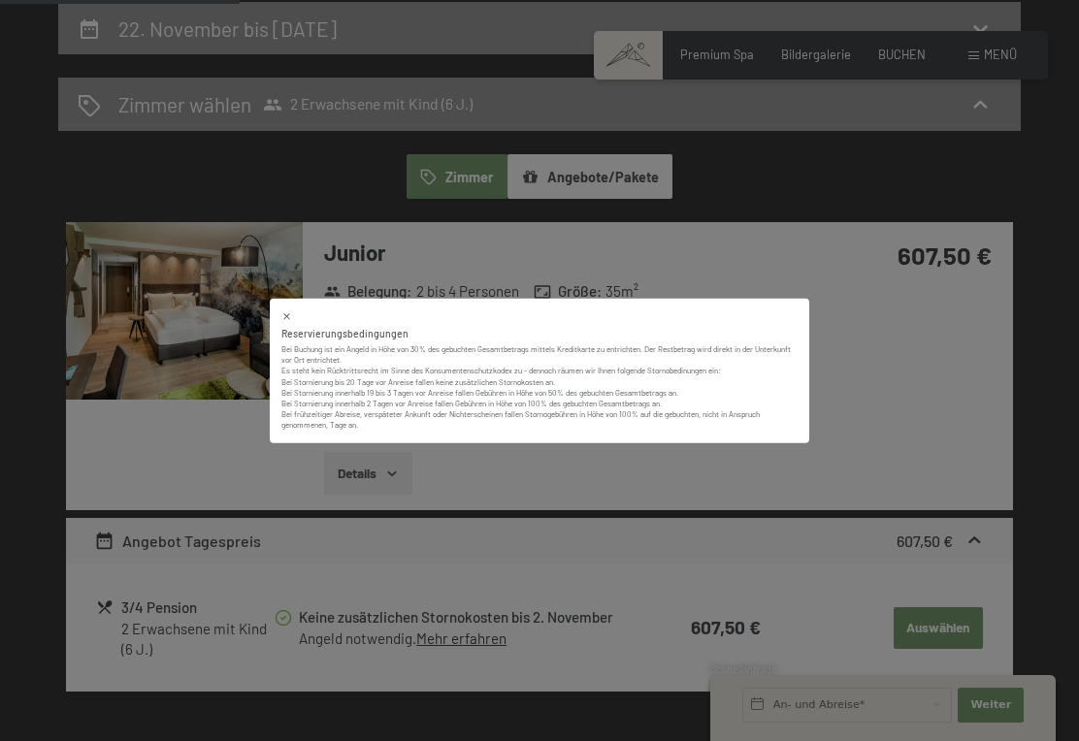
click at [308, 323] on div at bounding box center [539, 316] width 516 height 13
click at [287, 322] on icon at bounding box center [286, 316] width 11 height 11
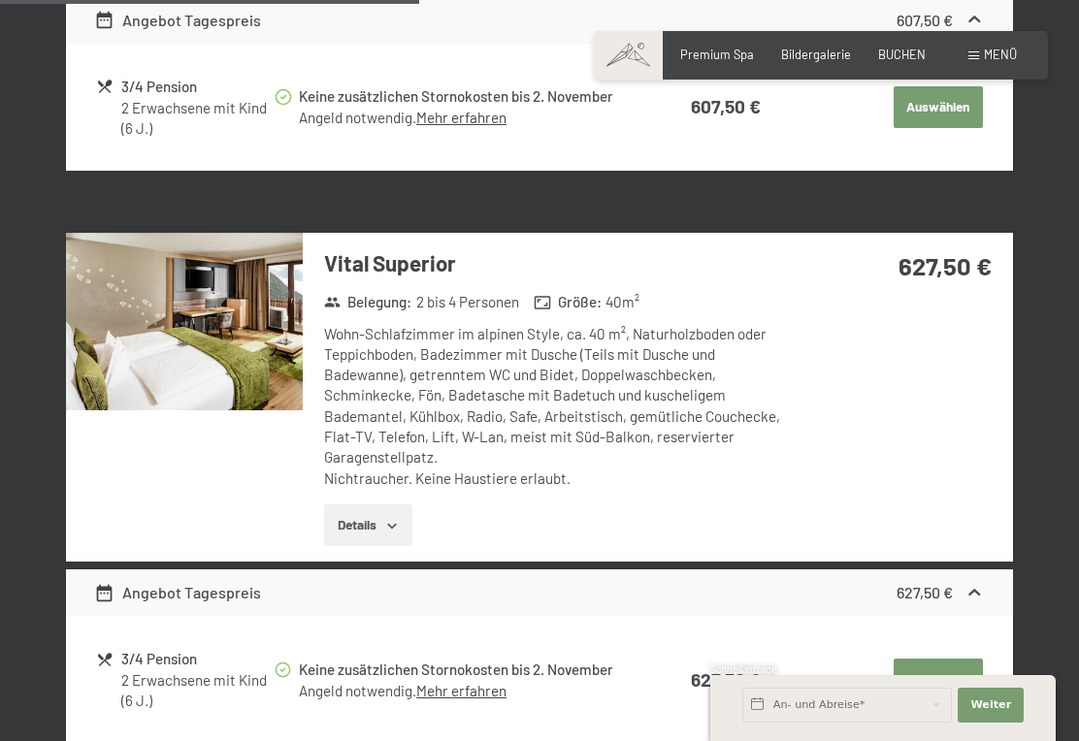
scroll to position [891, 0]
